Goal: Transaction & Acquisition: Book appointment/travel/reservation

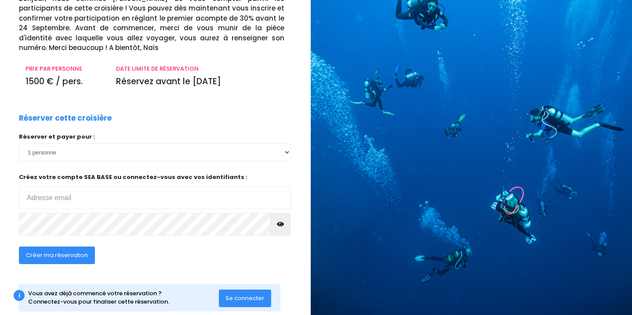
scroll to position [70, 5]
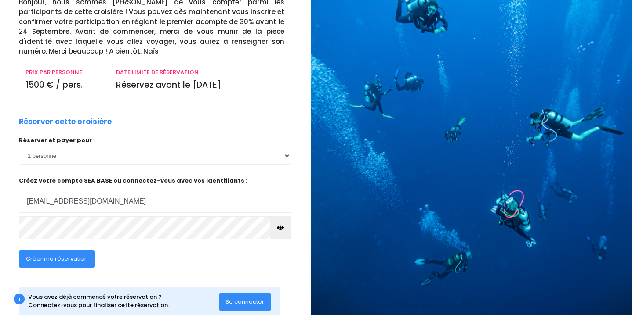
type input "[EMAIL_ADDRESS][DOMAIN_NAME]"
click at [59, 262] on span "Créer ma réservation" at bounding box center [57, 259] width 62 height 8
click at [272, 228] on button "button" at bounding box center [280, 228] width 21 height 23
click at [73, 259] on span "Créer ma réservation" at bounding box center [57, 259] width 62 height 8
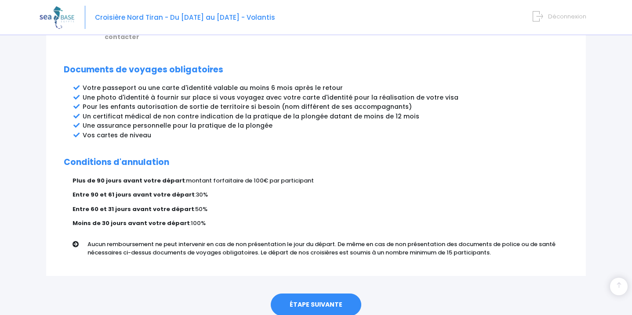
scroll to position [488, 0]
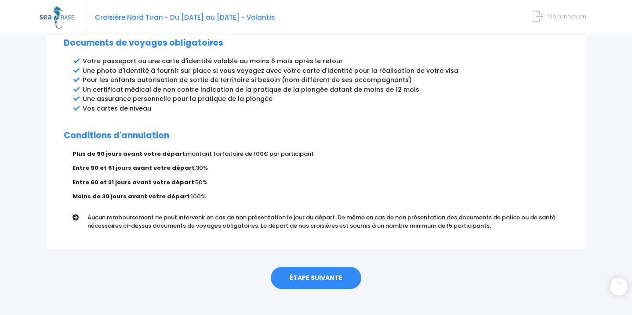
click at [320, 268] on link "ÉTAPE SUIVANTE" at bounding box center [316, 278] width 91 height 23
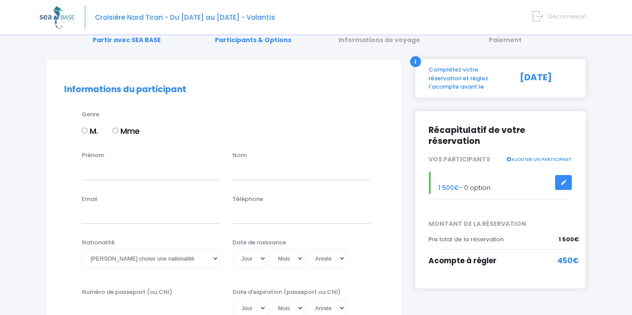
scroll to position [40, 0]
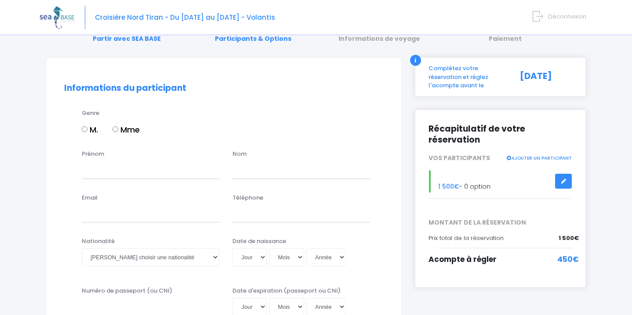
click at [85, 127] on input "M." at bounding box center [85, 130] width 6 height 6
radio input "true"
click at [96, 172] on input "Prénom" at bounding box center [151, 170] width 138 height 18
click at [87, 170] on input "[PERSON_NAME]" at bounding box center [151, 170] width 138 height 18
type input "Anthony"
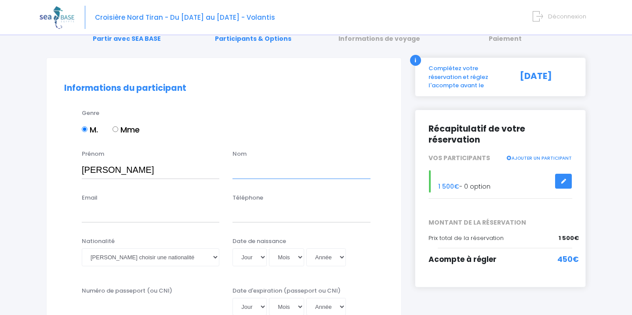
click at [241, 169] on input "text" at bounding box center [301, 170] width 138 height 18
type input "QUENTEL"
click at [115, 219] on input "Email" at bounding box center [151, 214] width 138 height 18
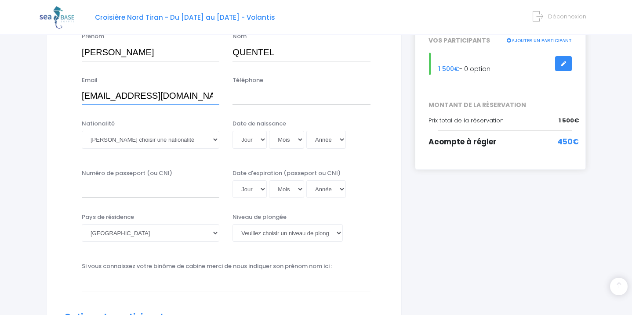
scroll to position [160, 0]
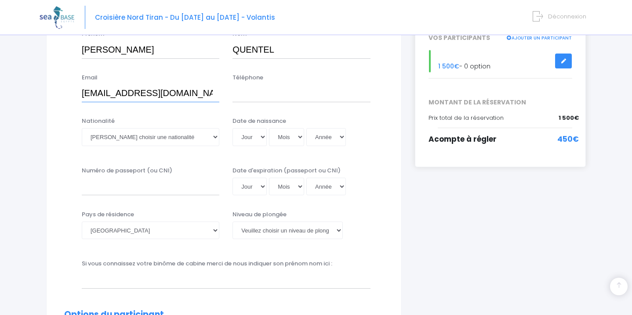
type input "[EMAIL_ADDRESS][DOMAIN_NAME]"
click at [256, 91] on input "Téléphone" at bounding box center [301, 94] width 138 height 18
type input "0772160479"
click at [170, 138] on select "Veuillez choisir une nationalité Afghane Albanaise Algerienne Allemande America…" at bounding box center [151, 137] width 138 height 18
select select "Française"
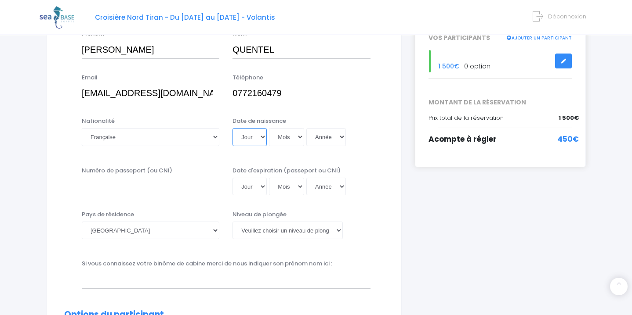
click at [251, 139] on select "Jour 01 02 03 04 05 06 07 08 09 10 11 12 13 14 15 16 17 18 19 20 21 22 23 24 25…" at bounding box center [249, 137] width 34 height 18
select select "12"
click at [294, 140] on select "Mois 01 02 03 04 05 06 07 08 09 10 11 12" at bounding box center [286, 137] width 35 height 18
select select "11"
click at [323, 139] on select "Année 2045 2044 2043 2042 2041 2040 2039 2038 2037 2036 2035 2034 2033 2032 203…" at bounding box center [326, 137] width 40 height 18
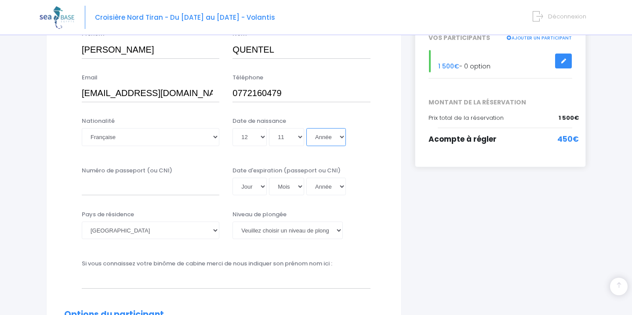
select select "1996"
type input "1996-11-12"
click at [181, 194] on input "Numéro de passeport (ou CNI)" at bounding box center [151, 187] width 138 height 18
type input "21DD75526"
click at [261, 187] on select "Jour 01 02 03 04 05 06 07 08 09 10 11 12 13 14 15 16 17 18 19 20 21 22 23 24 25…" at bounding box center [249, 187] width 34 height 18
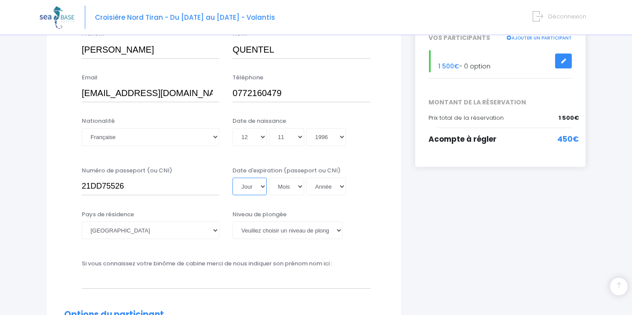
select select "17"
click at [296, 191] on select "Mois 01 02 03 04 05 06 07 08 09 10 11 12" at bounding box center [286, 187] width 35 height 18
select select "10"
click at [329, 182] on select "Année 2045 2044 2043 2042 2041 2040 2039 2038 2037 2036 2035 2034 2033 2032 203…" at bounding box center [326, 187] width 40 height 18
select select "2031"
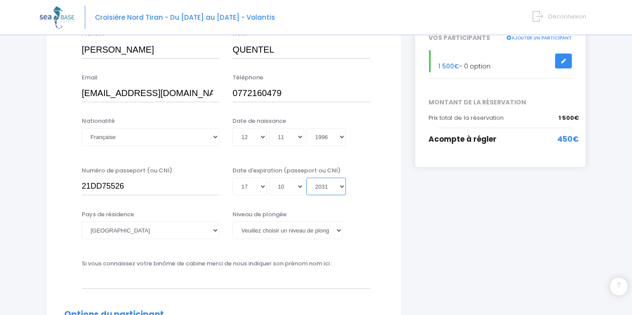
type input "2031-10-17"
click at [278, 230] on select "Veuillez choisir un niveau de plongée Non plongeur Junior OW diver Adventure OW…" at bounding box center [287, 231] width 110 height 18
select select "N2"
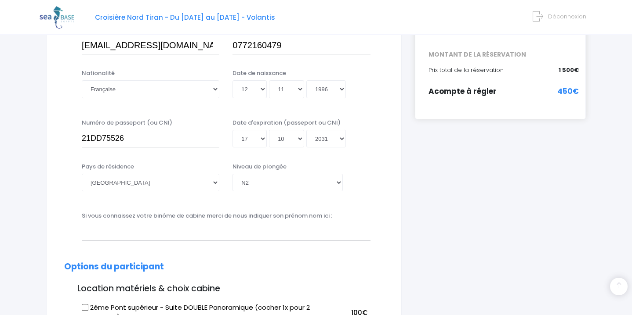
scroll to position [205, 0]
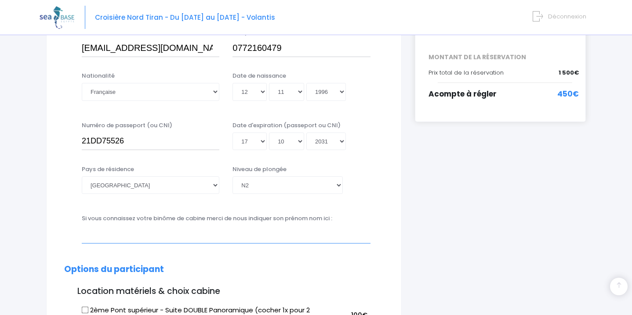
click at [109, 241] on input "text" at bounding box center [226, 235] width 289 height 18
type input "[PERSON_NAME]"
click at [340, 185] on select "Veuillez choisir un niveau de plongée Non plongeur Junior OW diver Adventure OW…" at bounding box center [287, 186] width 110 height 18
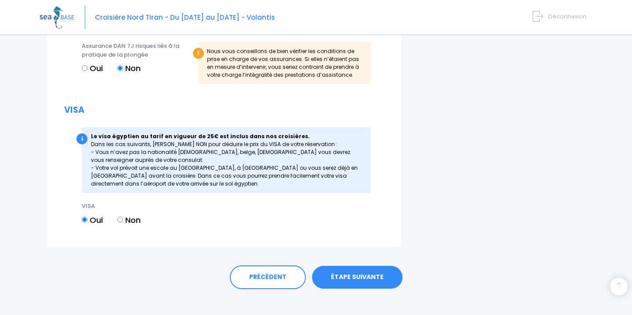
scroll to position [1040, 0]
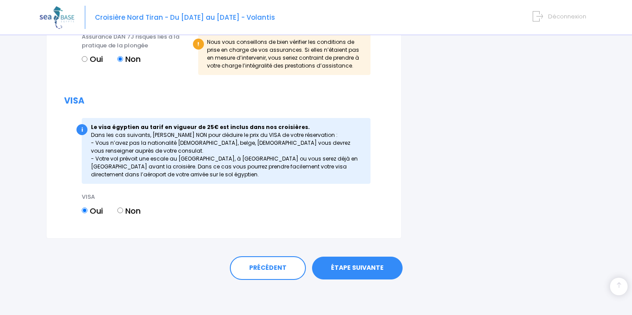
click at [366, 266] on link "ÉTAPE SUIVANTE" at bounding box center [357, 268] width 91 height 23
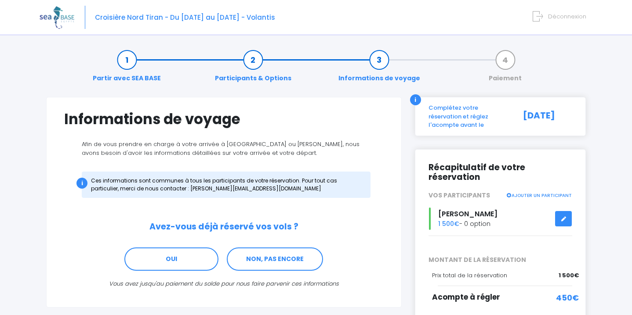
click at [265, 76] on link "Participants & Options" at bounding box center [252, 69] width 85 height 28
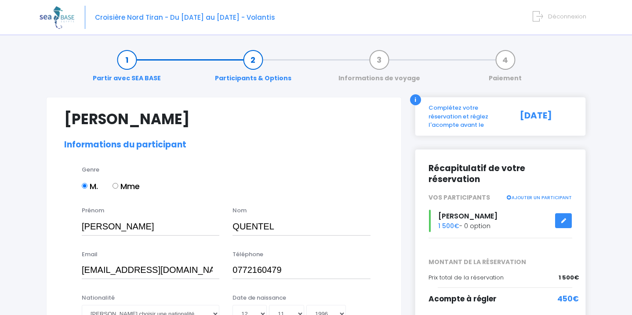
select select "N2"
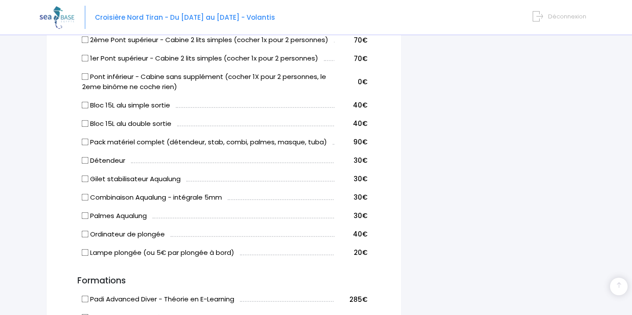
scroll to position [554, 0]
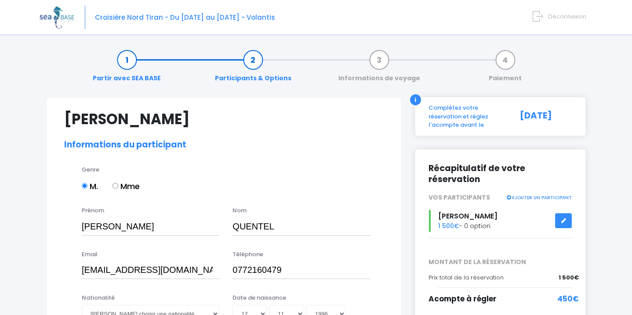
select select "N2"
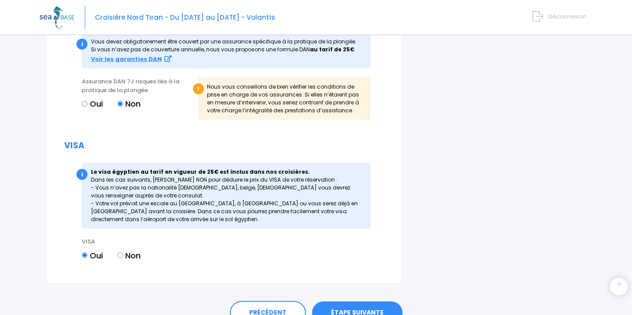
scroll to position [1057, 0]
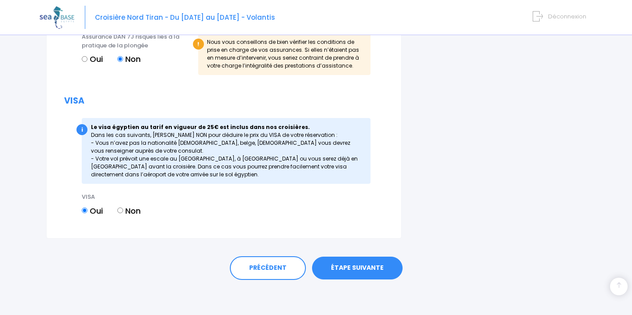
click at [350, 270] on link "ÉTAPE SUIVANTE" at bounding box center [357, 268] width 91 height 23
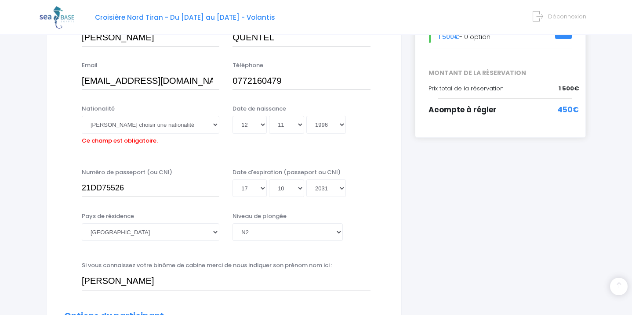
scroll to position [183, 0]
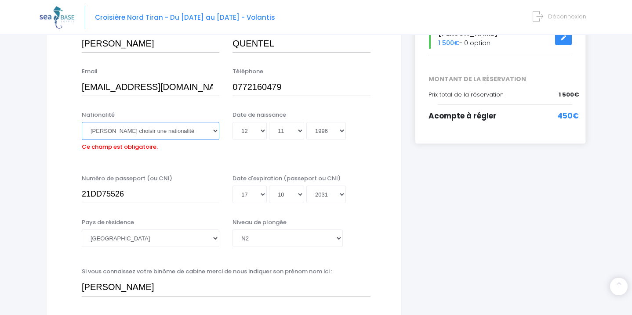
click at [158, 127] on select "Veuillez choisir une nationalité Afghane Albanaise Algerienne Allemande America…" at bounding box center [151, 131] width 138 height 18
select select "Française"
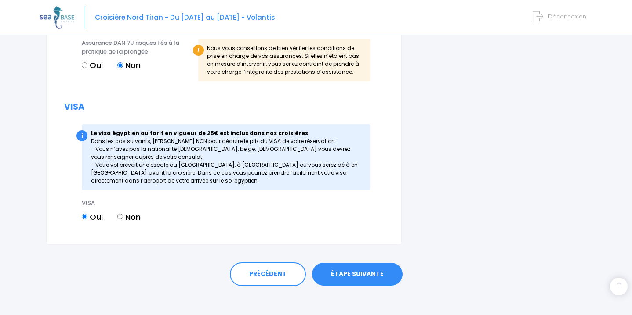
scroll to position [1057, 0]
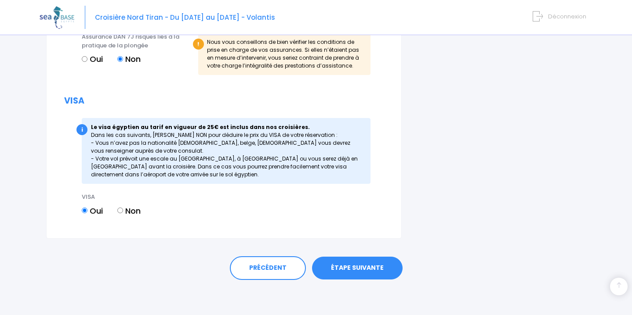
click at [354, 270] on link "ÉTAPE SUIVANTE" at bounding box center [357, 268] width 91 height 23
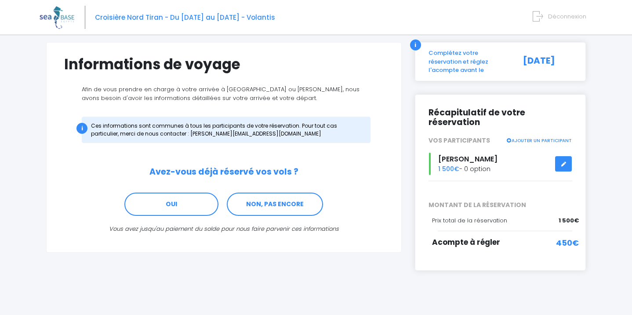
scroll to position [56, 0]
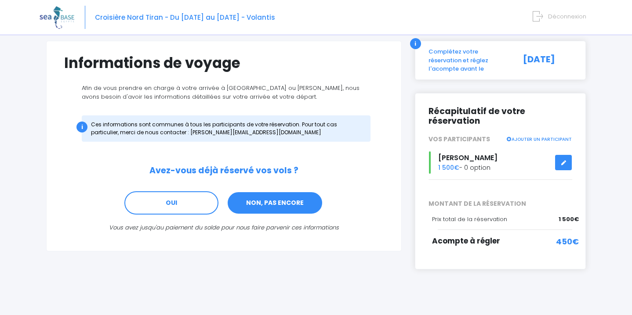
click at [281, 207] on link "NON, PAS ENCORE" at bounding box center [275, 204] width 96 height 24
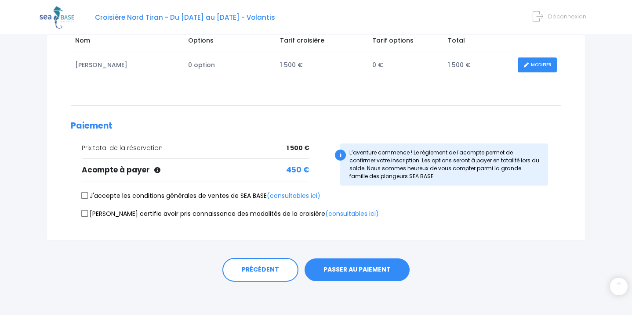
scroll to position [156, 0]
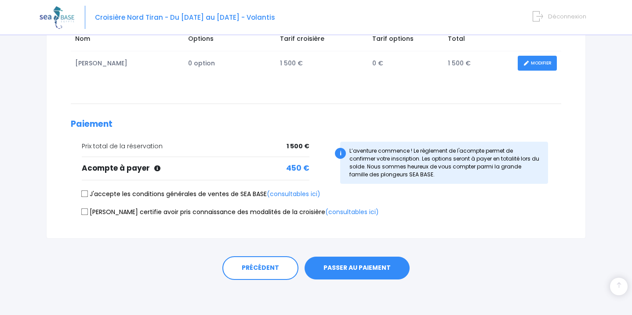
click at [88, 195] on label "J'accepte les conditions générales de ventes de SEA BASE (consultables ici)" at bounding box center [201, 194] width 239 height 9
click at [88, 195] on input "J'accepte les conditions générales de ventes de SEA BASE (consultables ici)" at bounding box center [84, 194] width 7 height 7
checkbox input "true"
click at [84, 213] on input "[PERSON_NAME] certifie avoir pris connaissance des modalités de la croisière (c…" at bounding box center [84, 211] width 7 height 7
checkbox input "true"
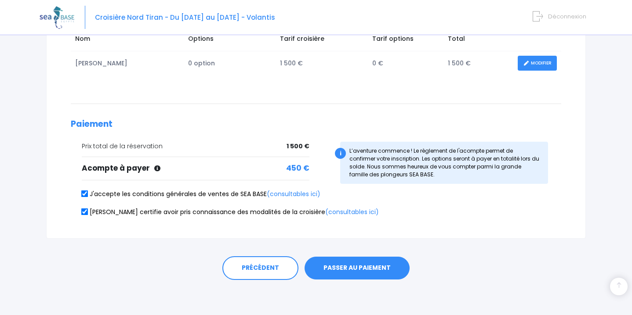
click at [356, 265] on button "PASSER AU PAIEMENT" at bounding box center [356, 268] width 105 height 23
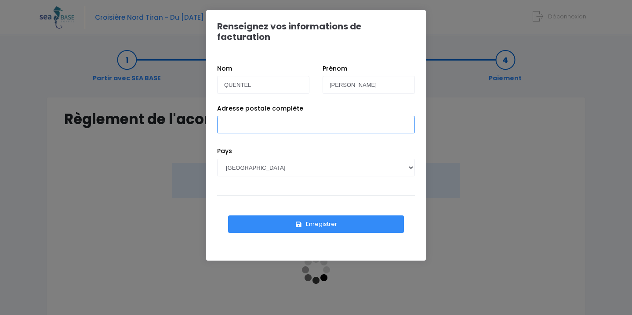
click at [288, 122] on input "Adresse postale complète" at bounding box center [316, 125] width 198 height 18
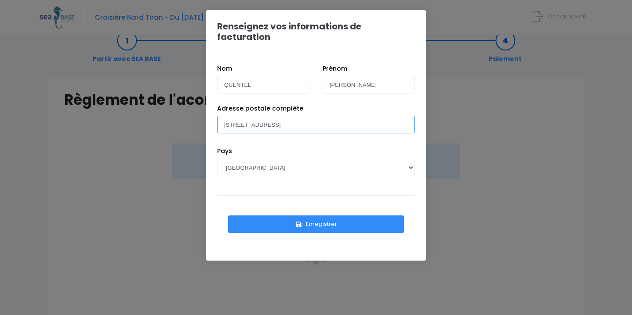
type input "[STREET_ADDRESS]"
click at [298, 225] on icon "submit" at bounding box center [299, 225] width 8 height 0
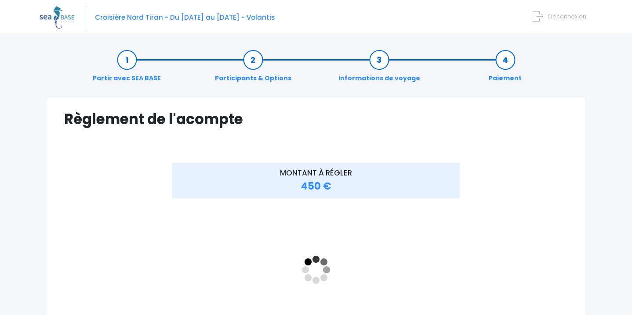
click at [246, 78] on link "Participants & Options" at bounding box center [252, 69] width 85 height 28
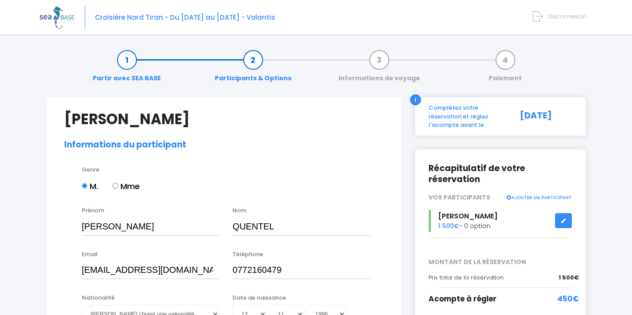
select select "N2"
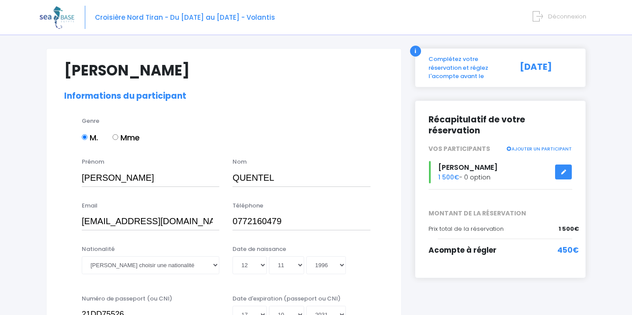
scroll to position [49, 0]
click at [150, 266] on select "Veuillez choisir une nationalité Afghane Albanaise Algerienne Allemande America…" at bounding box center [151, 265] width 138 height 18
select select "Française"
click at [68, 276] on div "Nationalité Veuillez choisir une nationalité Afghane Albanaise Algerienne Allem…" at bounding box center [224, 265] width 333 height 40
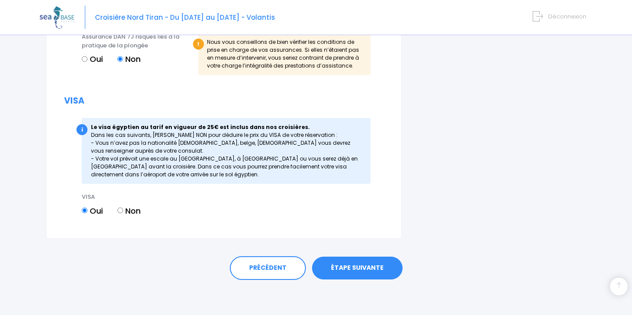
scroll to position [1057, 0]
click at [334, 266] on link "ÉTAPE SUIVANTE" at bounding box center [357, 268] width 91 height 23
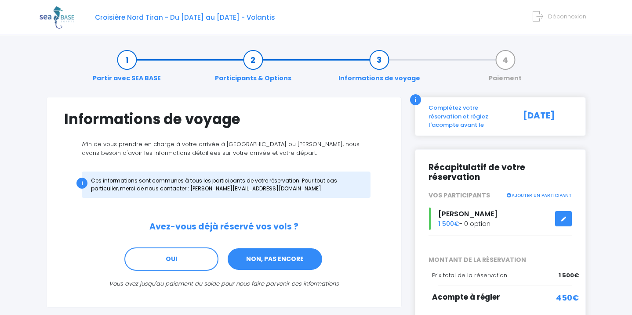
click at [299, 264] on link "NON, PAS ENCORE" at bounding box center [275, 260] width 96 height 24
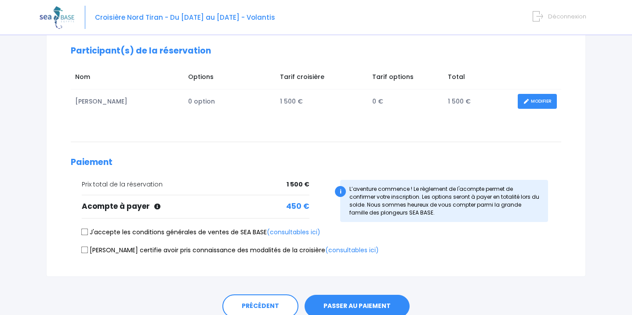
scroll to position [121, 0]
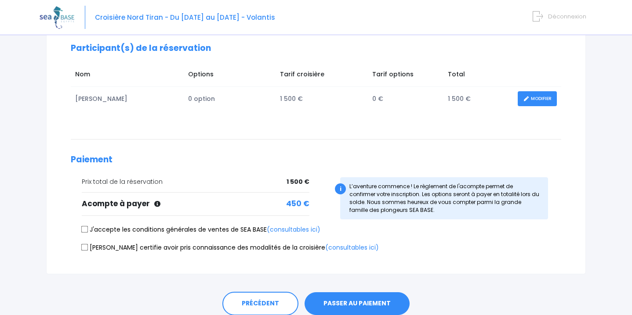
click at [84, 230] on input "J'accepte les conditions générales de ventes de SEA BASE (consultables ici)" at bounding box center [84, 229] width 7 height 7
checkbox input "true"
click at [85, 251] on label "Je certifie avoir pris connaissance des modalités de la croisière (consultables…" at bounding box center [230, 247] width 297 height 9
click at [85, 251] on input "Je certifie avoir pris connaissance des modalités de la croisière (consultables…" at bounding box center [84, 247] width 7 height 7
checkbox input "true"
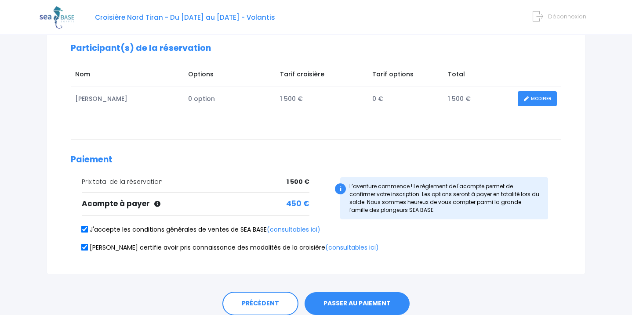
click at [363, 298] on button "PASSER AU PAIEMENT" at bounding box center [356, 304] width 105 height 23
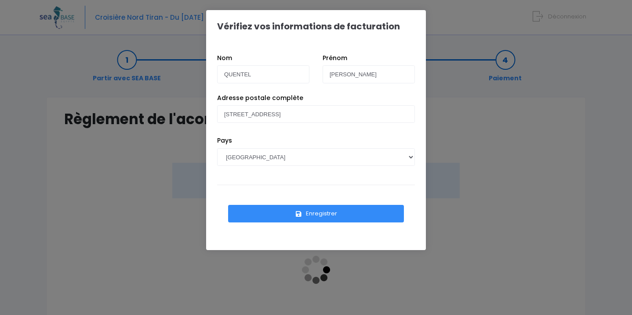
click at [307, 217] on button "Enregistrer" at bounding box center [316, 214] width 176 height 18
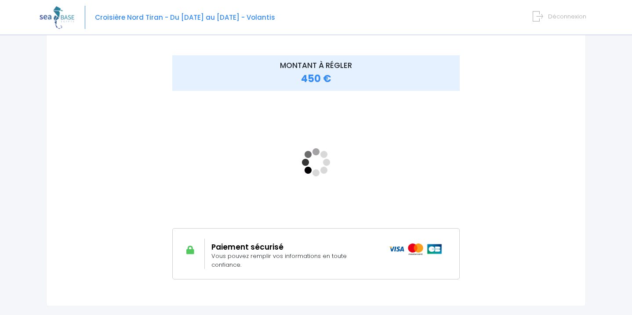
scroll to position [101, 0]
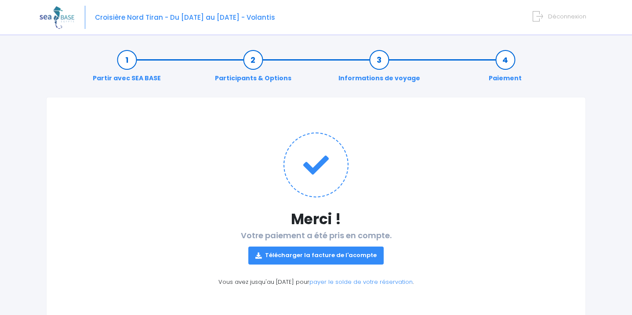
click at [348, 257] on link "Télécharger la facture de l'acompte" at bounding box center [315, 256] width 135 height 18
